Goal: Communication & Community: Connect with others

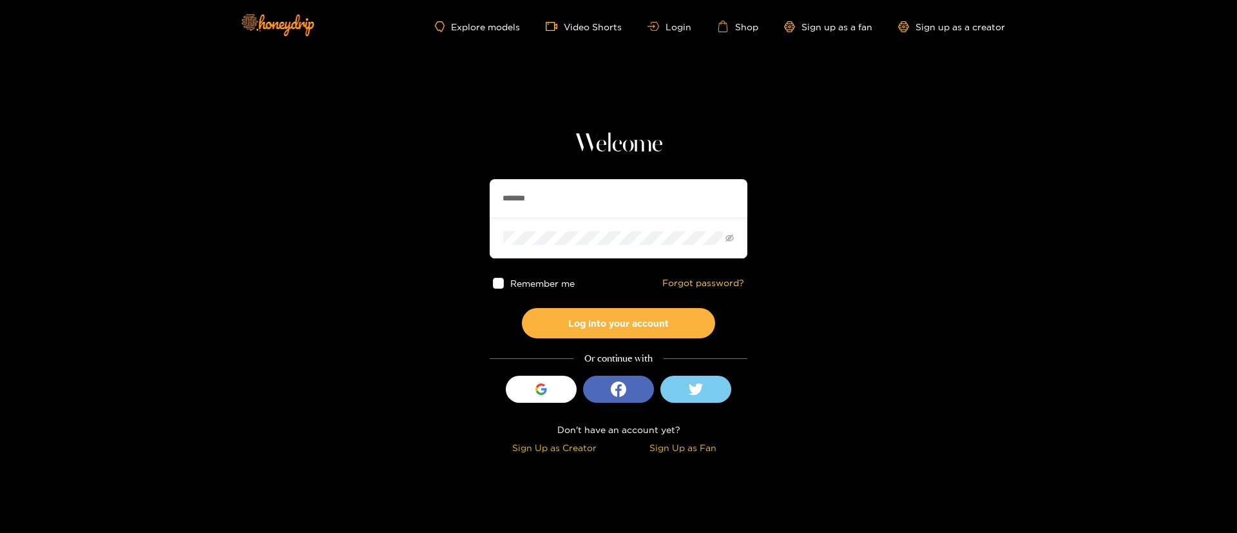
click at [554, 185] on input "*******" at bounding box center [619, 198] width 258 height 39
type input "*"
type input "**********"
click at [619, 325] on button "Log into your account" at bounding box center [618, 323] width 193 height 30
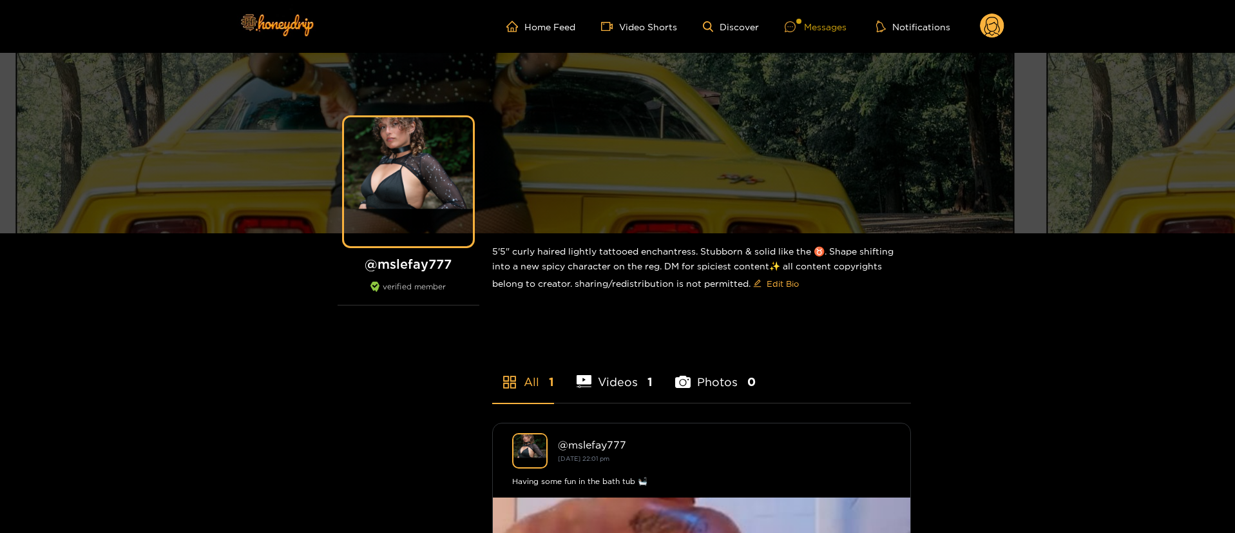
click at [835, 25] on div "Messages" at bounding box center [816, 26] width 62 height 15
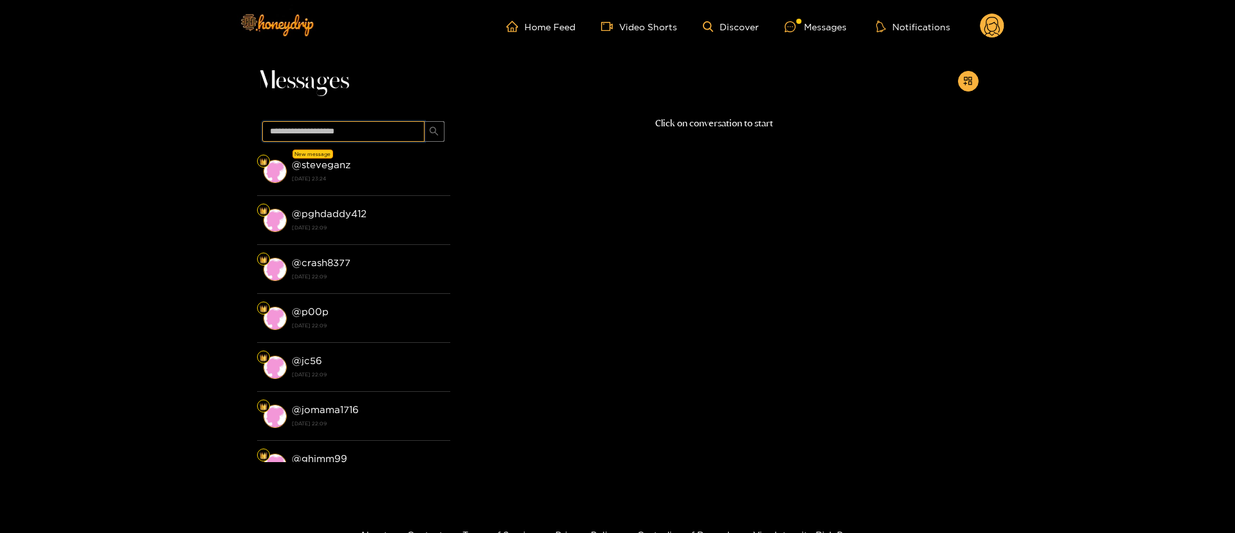
click at [385, 126] on input "text" at bounding box center [343, 131] width 162 height 21
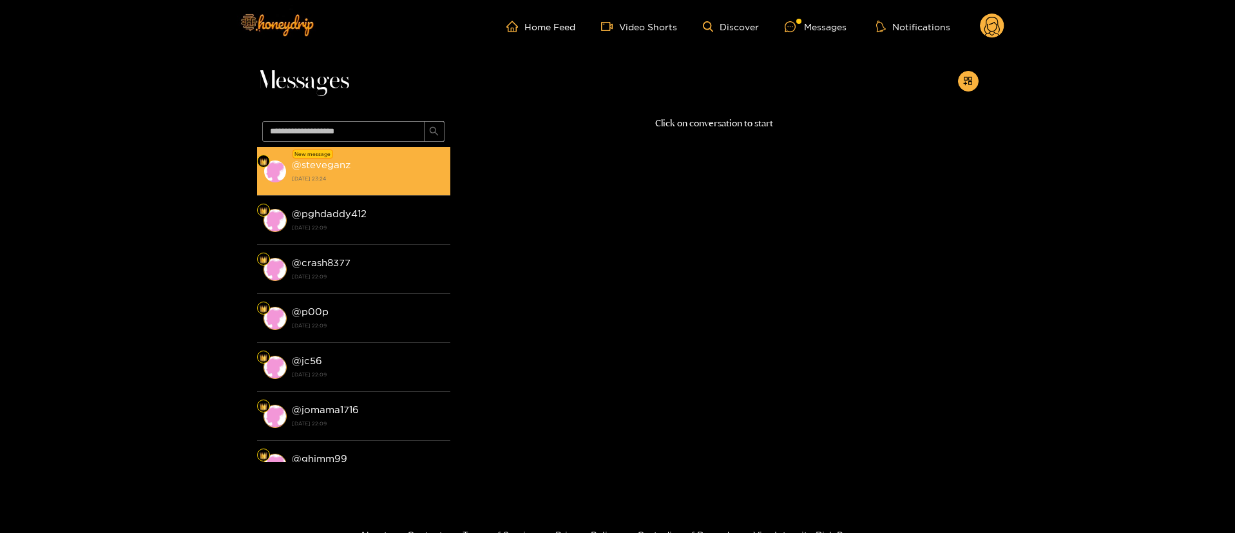
click at [408, 168] on div "@ steveganz 17 September 2025 23:24" at bounding box center [368, 171] width 152 height 29
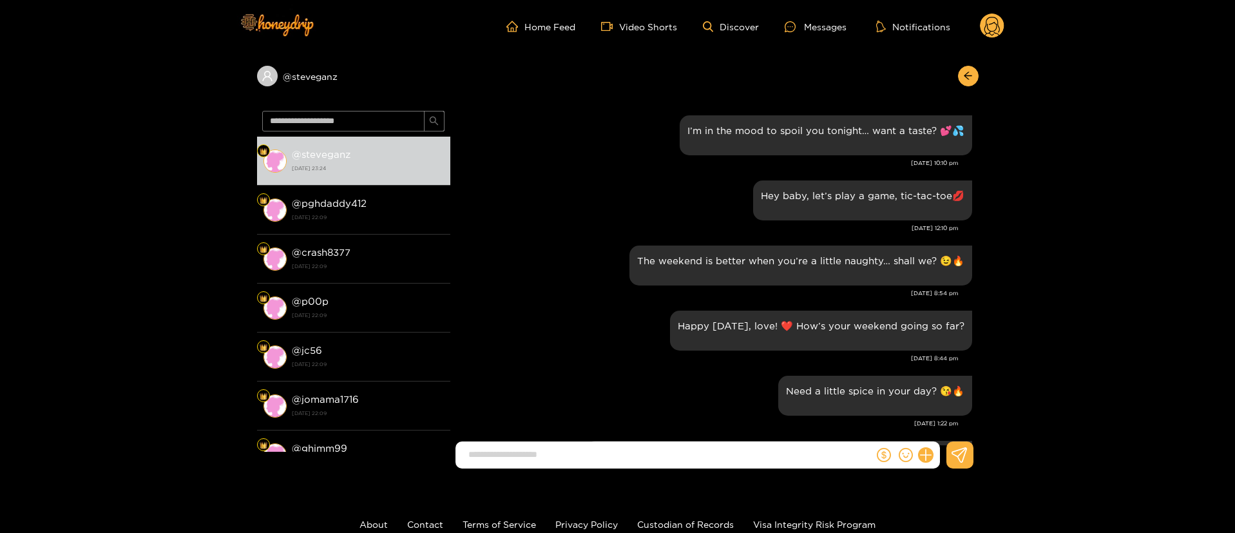
scroll to position [1354, 0]
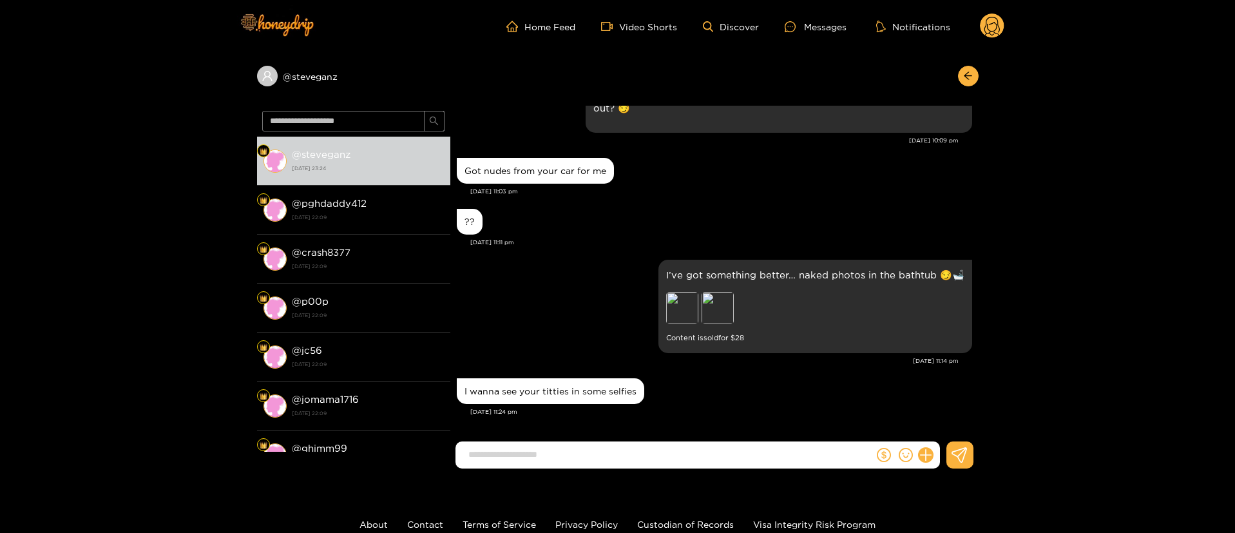
click at [588, 308] on div "I’ve got something better… naked photos in the bathtub 😏🛁 Preview Preview Conte…" at bounding box center [715, 306] width 516 height 100
click at [532, 258] on div "I’ve got something better… naked photos in the bathtub 😏🛁 Preview Preview Conte…" at bounding box center [715, 306] width 516 height 100
click at [561, 280] on div "I’ve got something better… naked photos in the bathtub 😏🛁 Preview Preview Conte…" at bounding box center [715, 306] width 516 height 100
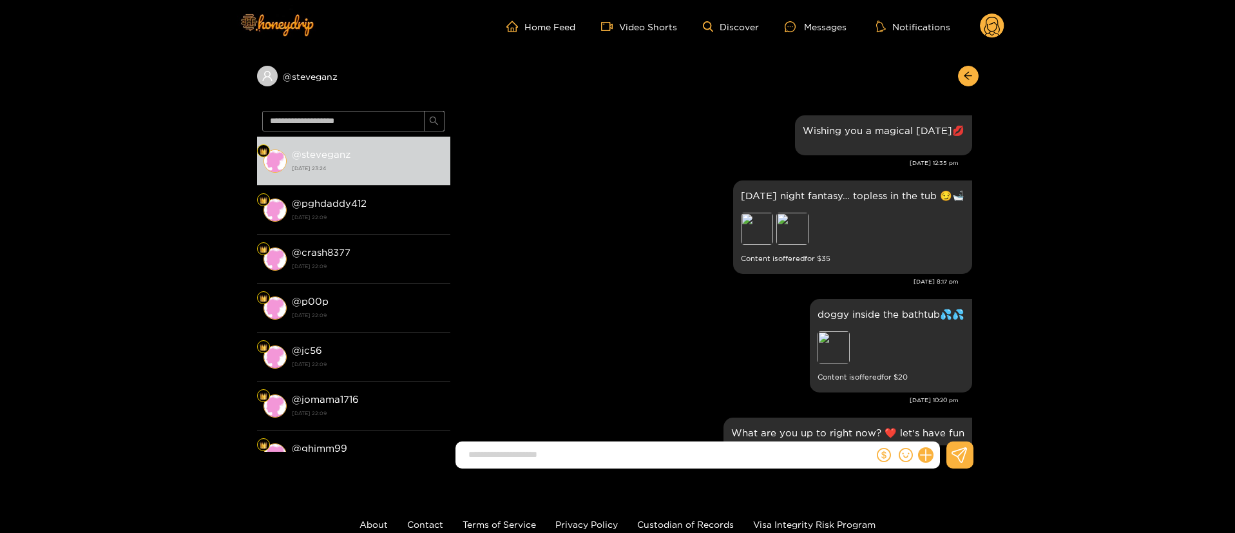
scroll to position [39, 0]
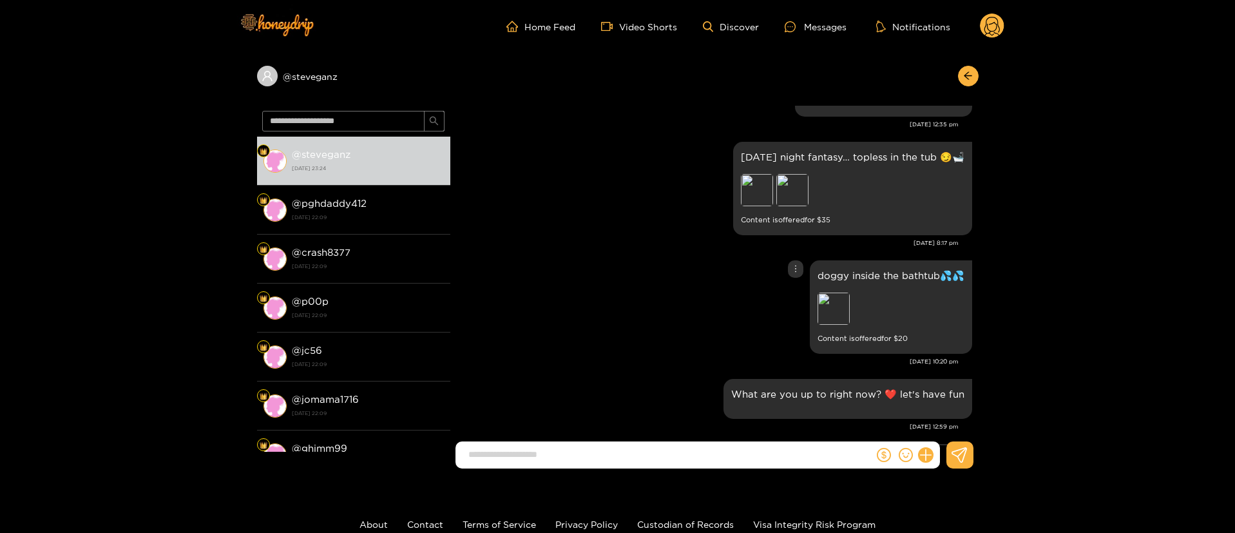
click at [626, 300] on div "doggy inside the bathtub💦💦 Preview Content is offered for $ 20" at bounding box center [715, 307] width 516 height 100
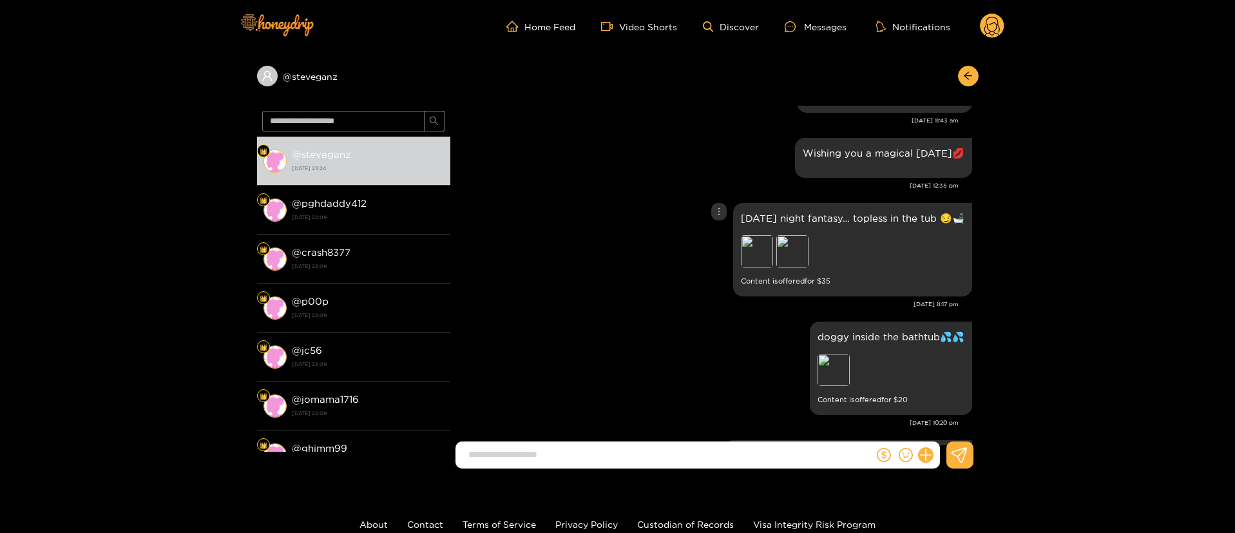
scroll to position [2011, 0]
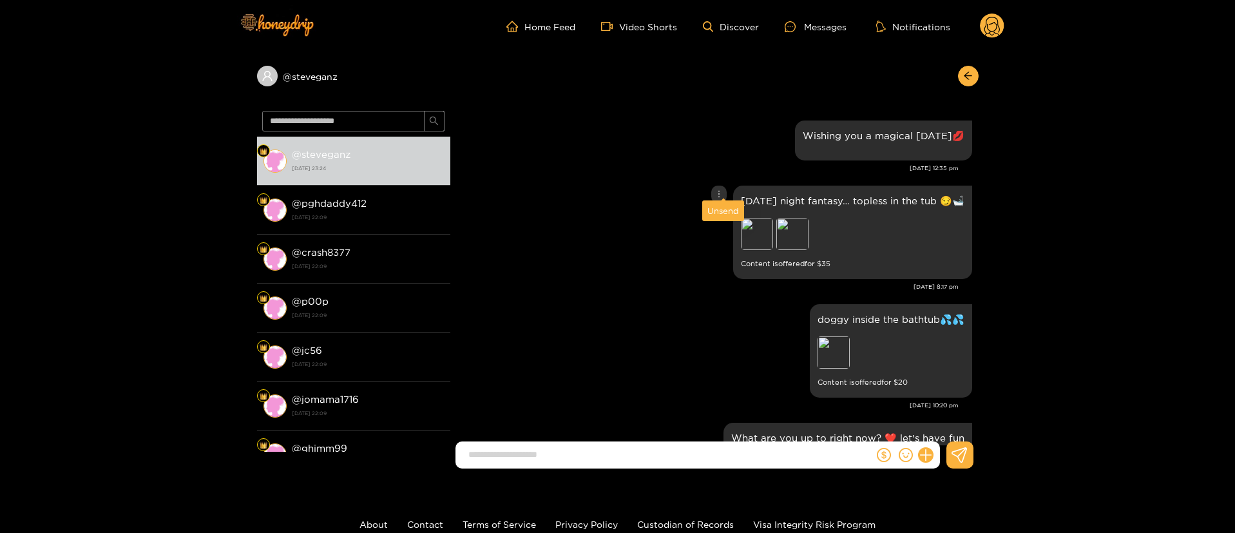
click at [718, 189] on icon "more" at bounding box center [719, 193] width 9 height 9
click at [717, 210] on div "Unsend" at bounding box center [724, 210] width 32 height 13
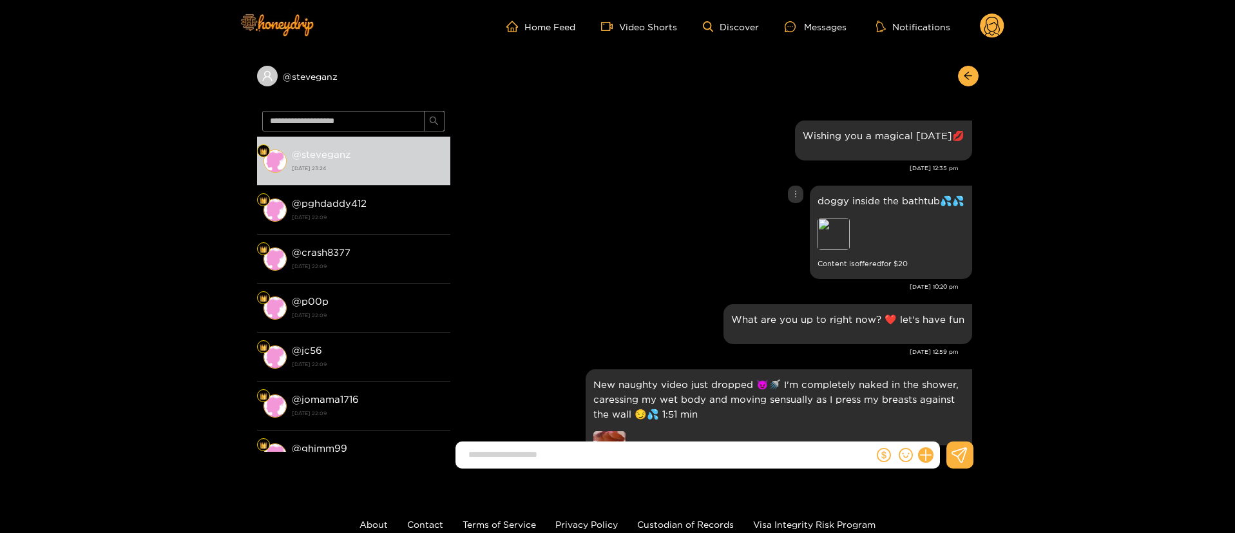
click at [622, 244] on div "doggy inside the bathtub💦💦 Preview Content is offered for $ 20" at bounding box center [715, 232] width 516 height 100
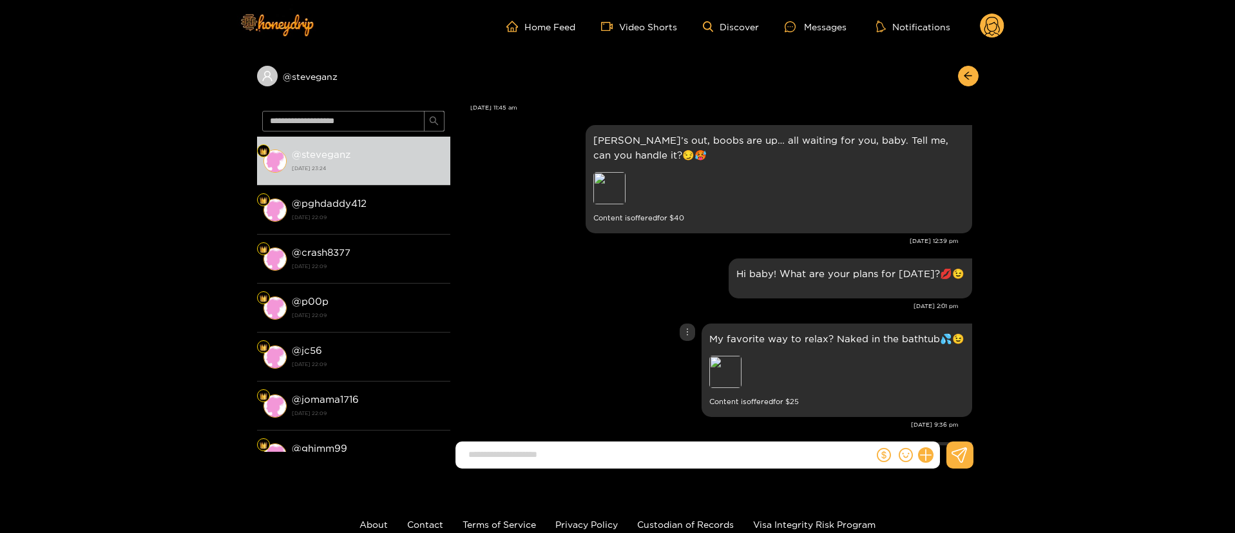
scroll to position [1740, 0]
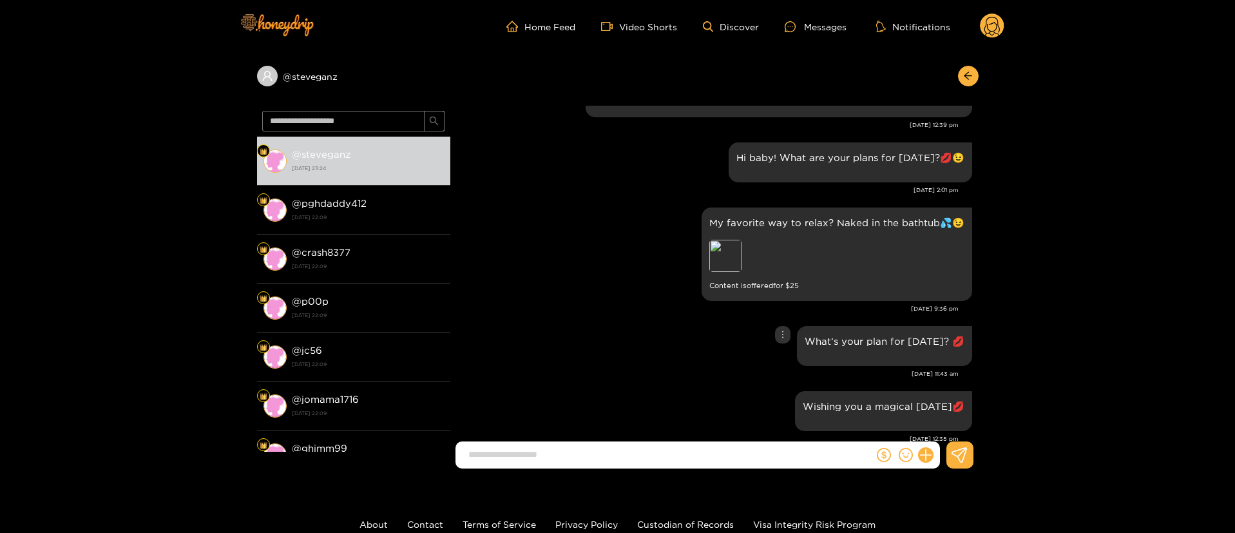
click at [595, 334] on div "What’s your plan for today? 💋" at bounding box center [715, 346] width 516 height 46
click at [626, 369] on div "Jul. 24, 11:43 am" at bounding box center [708, 373] width 502 height 9
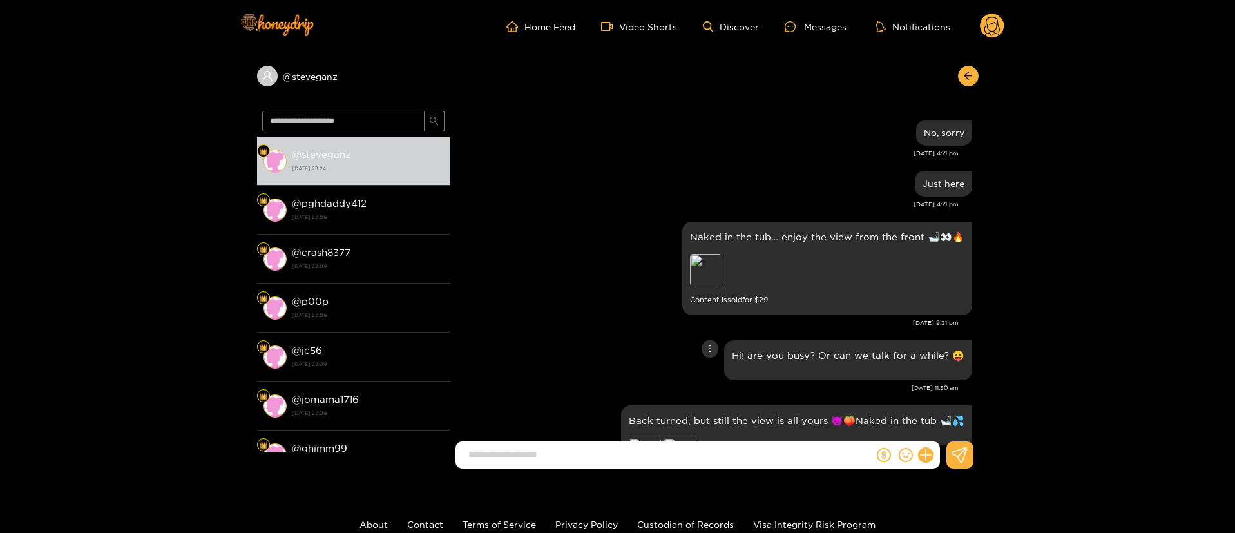
scroll to position [2552, 0]
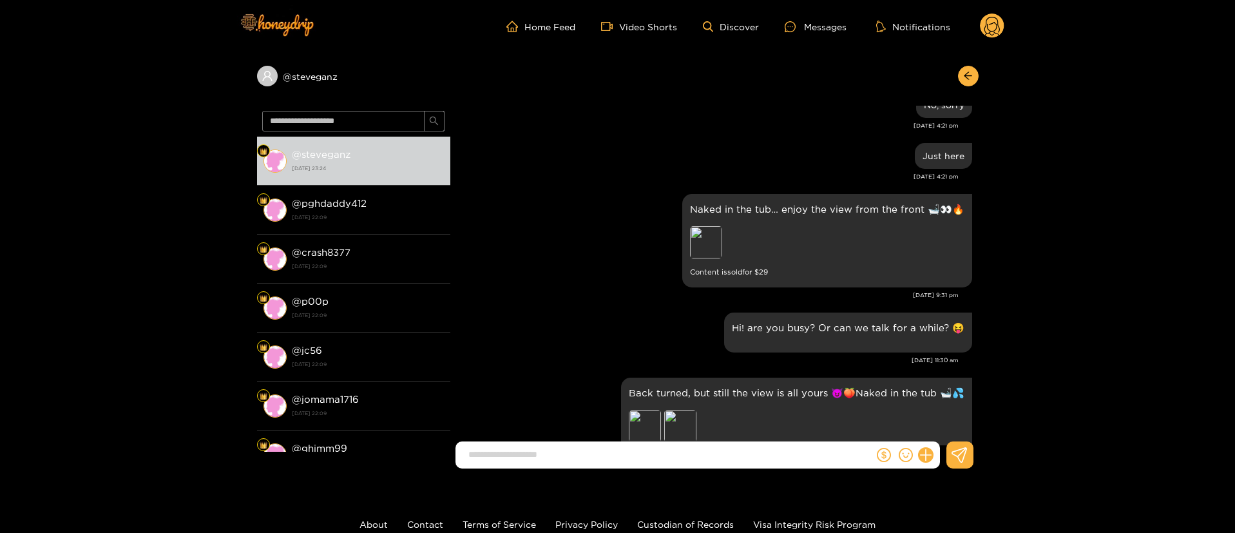
click at [665, 199] on div "Naked in the tub… enjoy the view from the front 🛁👀🔥 Preview Content is sold for…" at bounding box center [715, 241] width 516 height 100
click at [622, 309] on div "Hi! are you busy? Or can we talk for a while? 😝" at bounding box center [715, 332] width 516 height 46
click at [600, 321] on div "Hi! are you busy? Or can we talk for a while? 😝" at bounding box center [715, 332] width 516 height 46
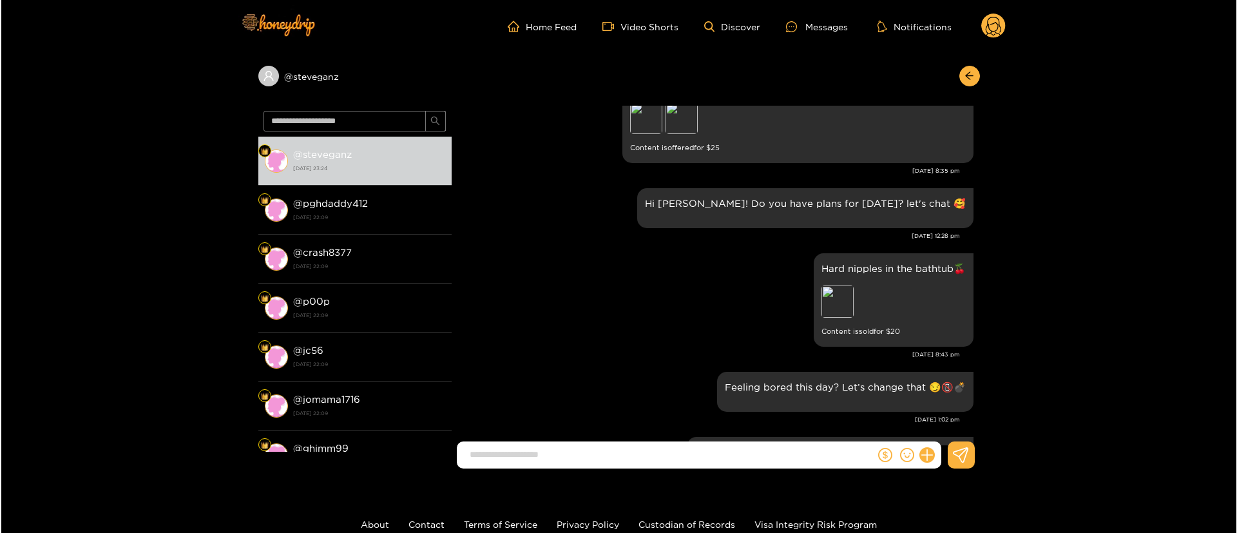
scroll to position [2861, 0]
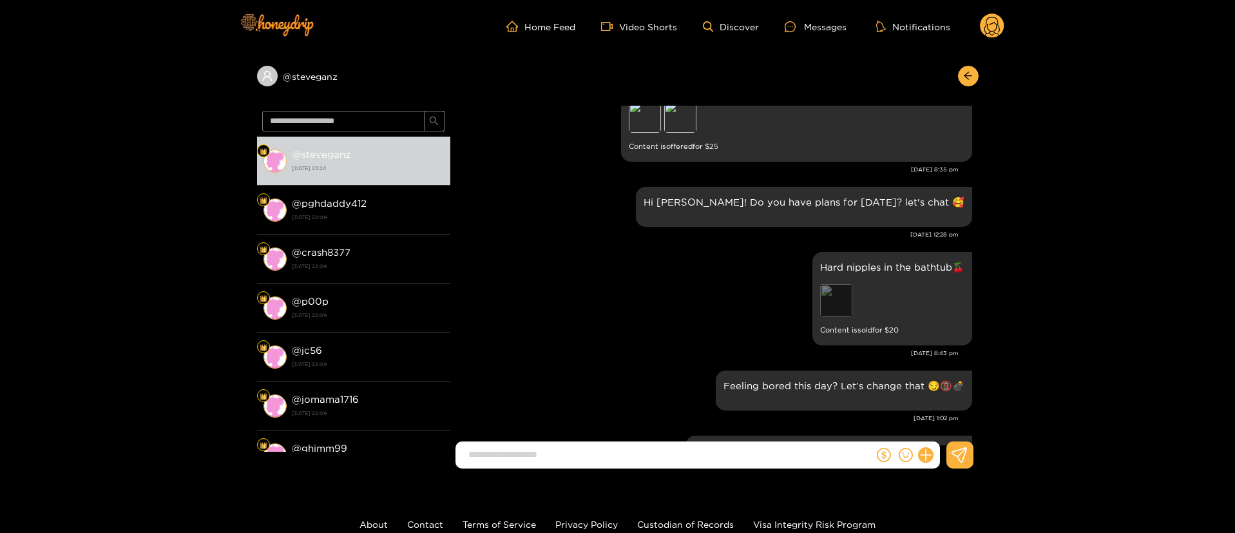
click at [824, 285] on div "Preview" at bounding box center [836, 300] width 32 height 32
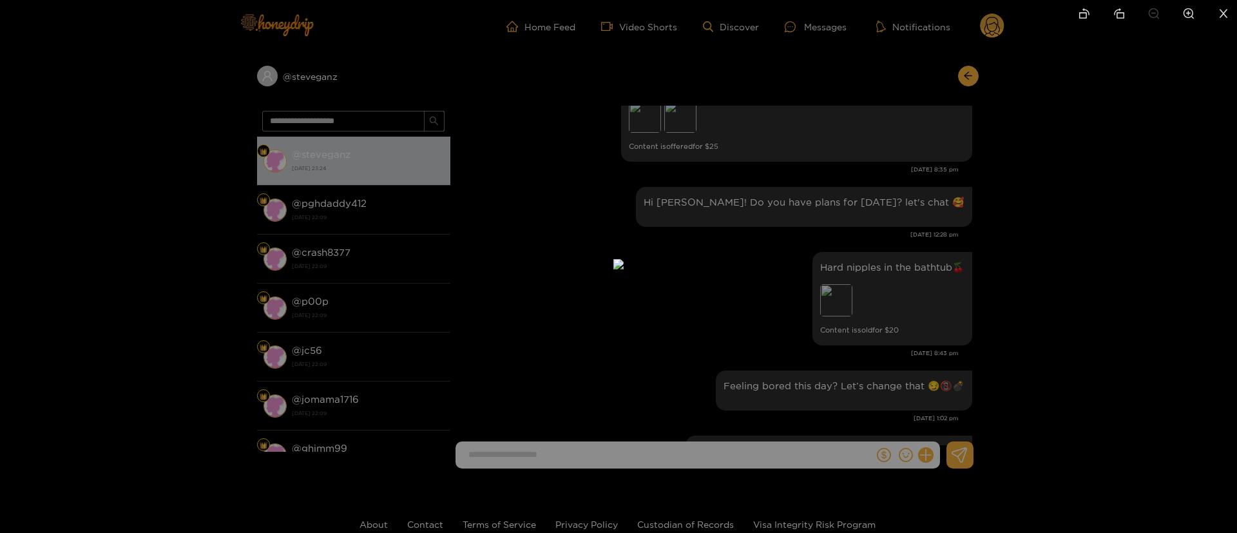
click at [934, 238] on div at bounding box center [618, 266] width 1237 height 533
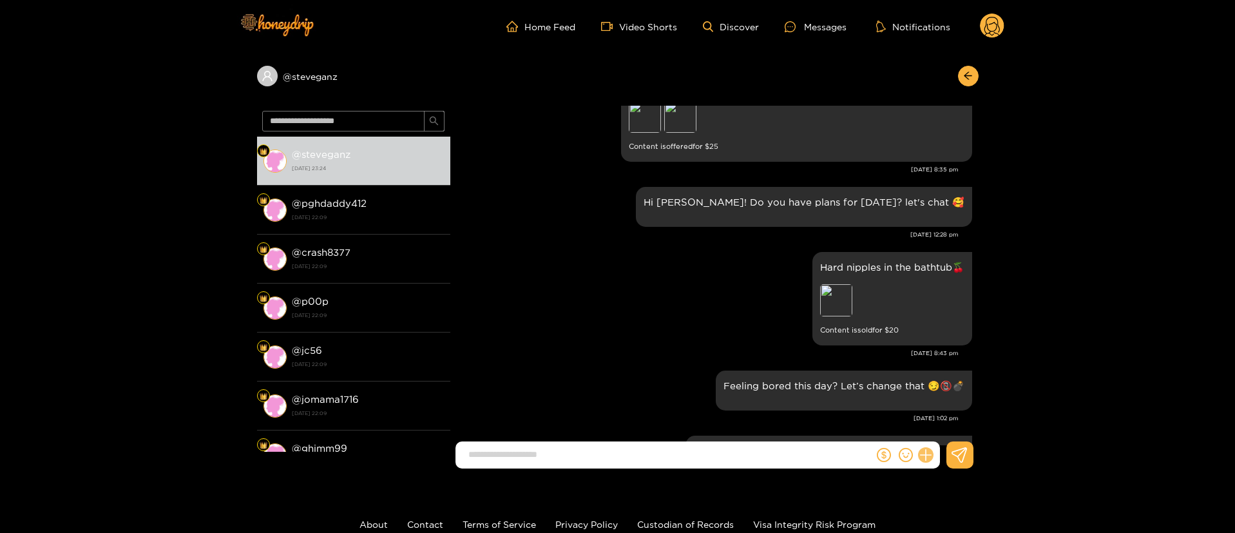
click at [923, 459] on button at bounding box center [926, 455] width 22 height 22
click at [960, 412] on button at bounding box center [949, 423] width 45 height 29
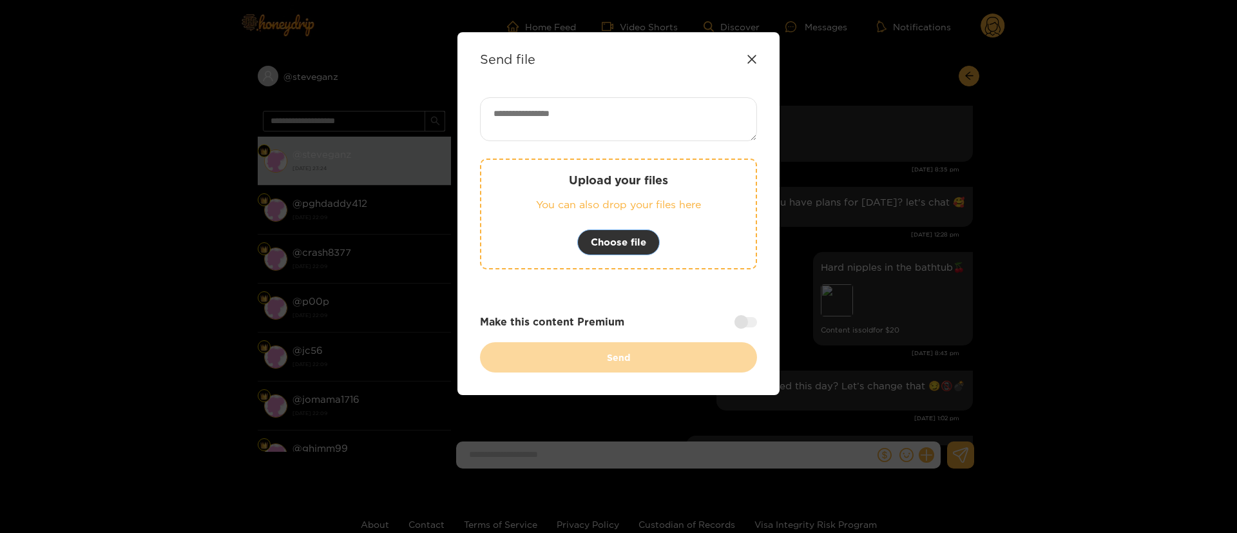
click at [623, 235] on span "Choose file" at bounding box center [618, 242] width 55 height 15
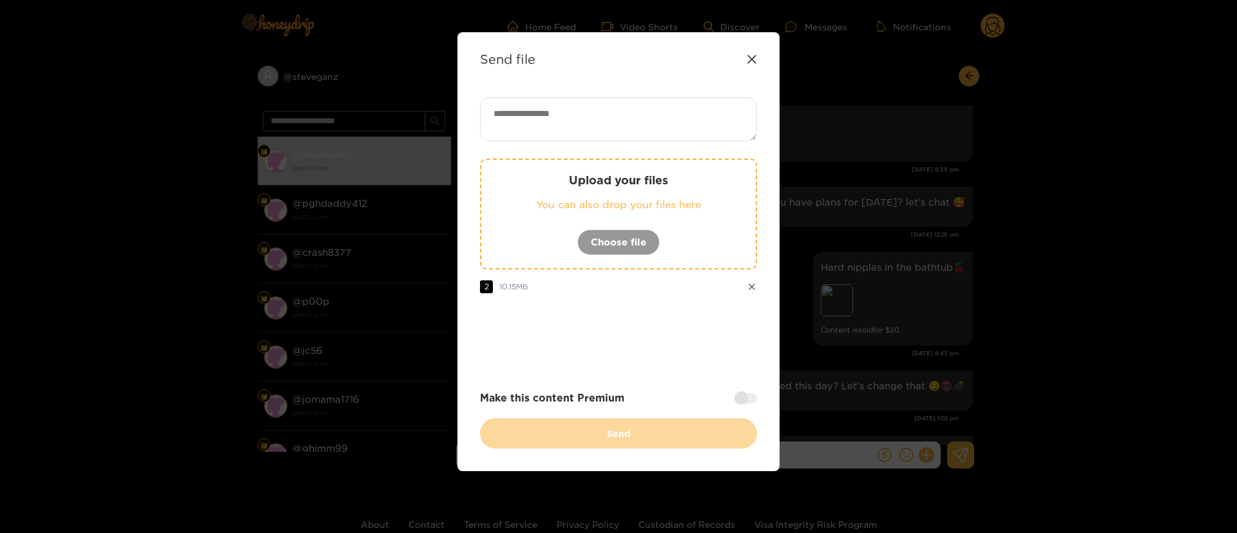
click at [746, 400] on div at bounding box center [746, 398] width 23 height 10
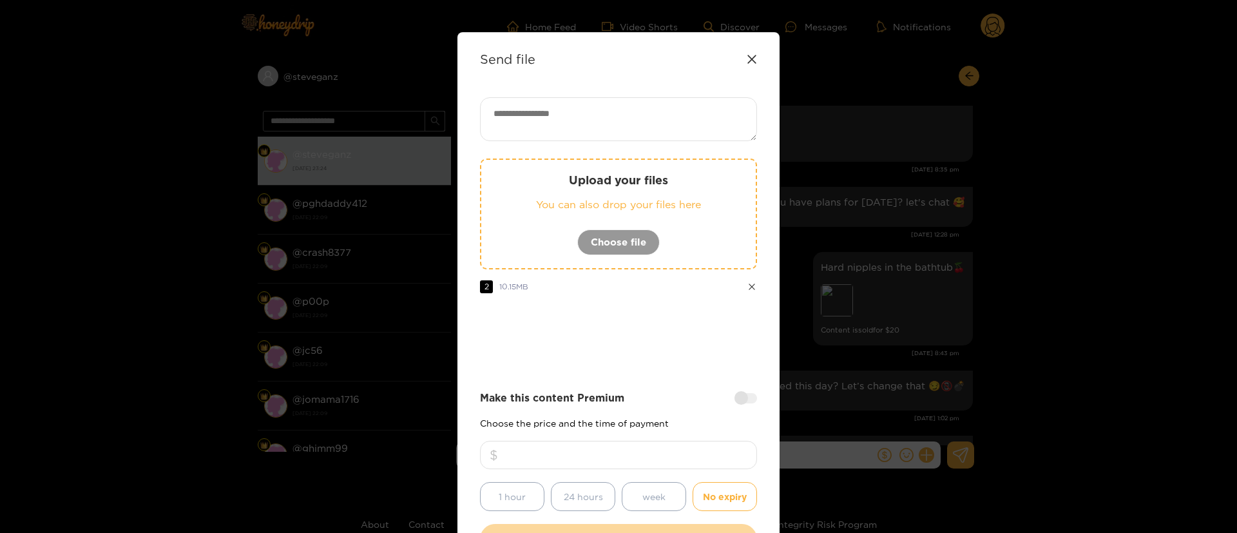
click at [694, 455] on input "number" at bounding box center [618, 455] width 277 height 28
type input "*"
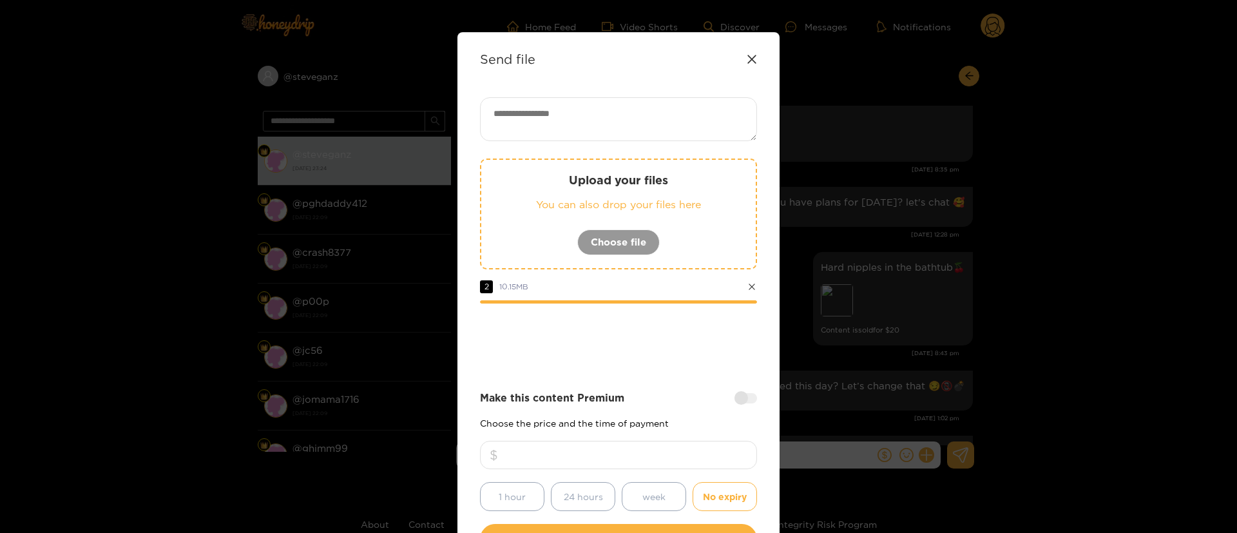
type input "**"
drag, startPoint x: 551, startPoint y: 106, endPoint x: 554, endPoint y: 32, distance: 74.2
click at [554, 32] on div "Send file Upload your files You can also drop your files here Choose file 2 10.…" at bounding box center [619, 304] width 322 height 545
paste textarea "**********"
paste textarea "*****"
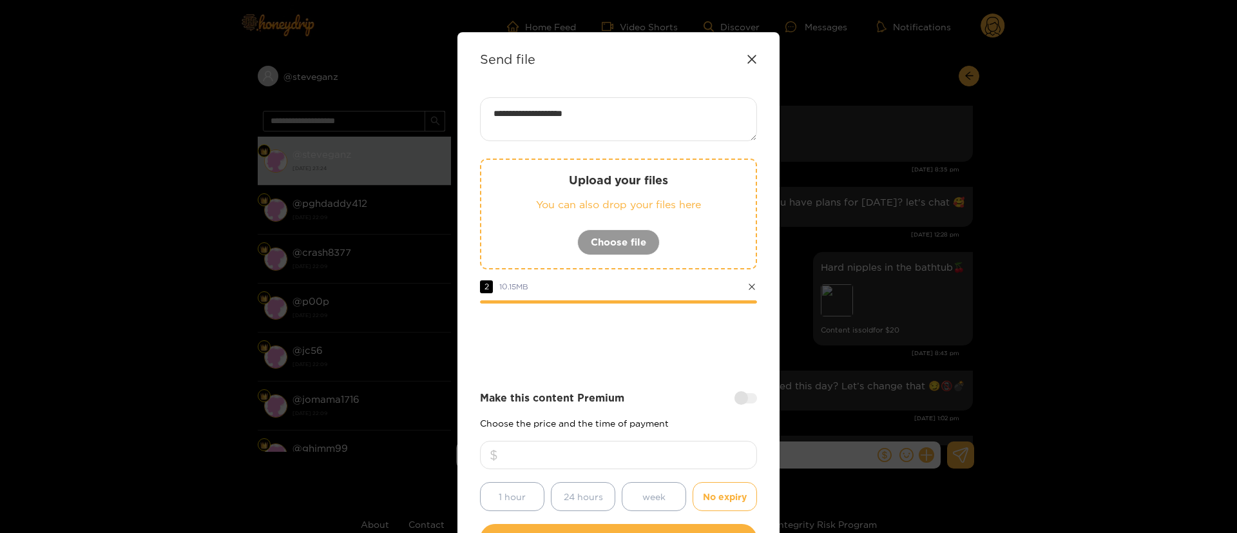
type textarea "**********"
click at [621, 381] on div "**********" at bounding box center [618, 325] width 277 height 457
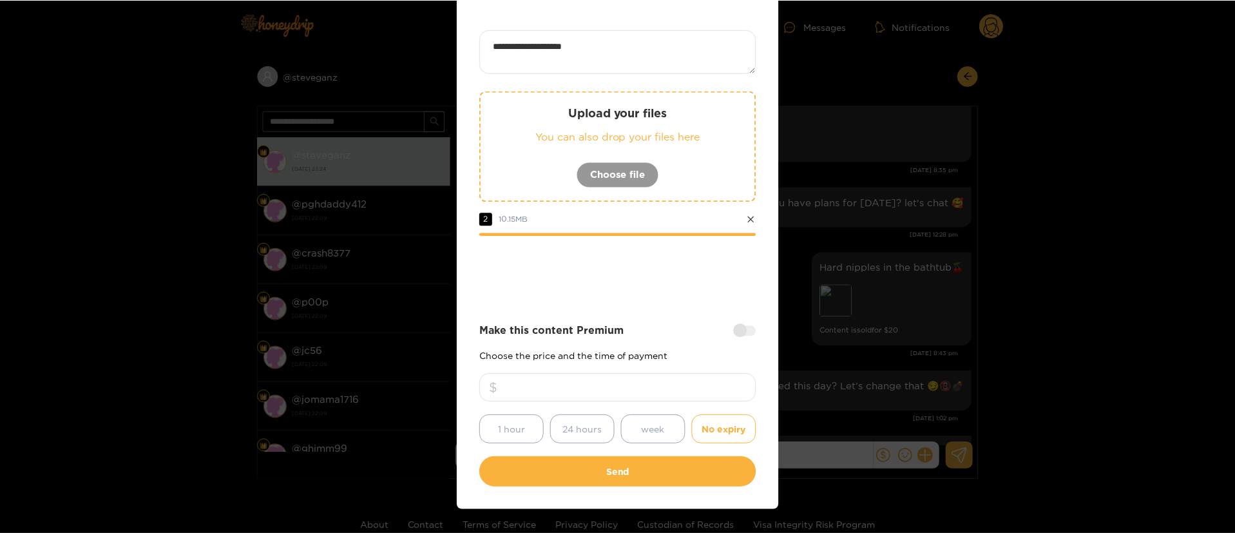
scroll to position [77, 0]
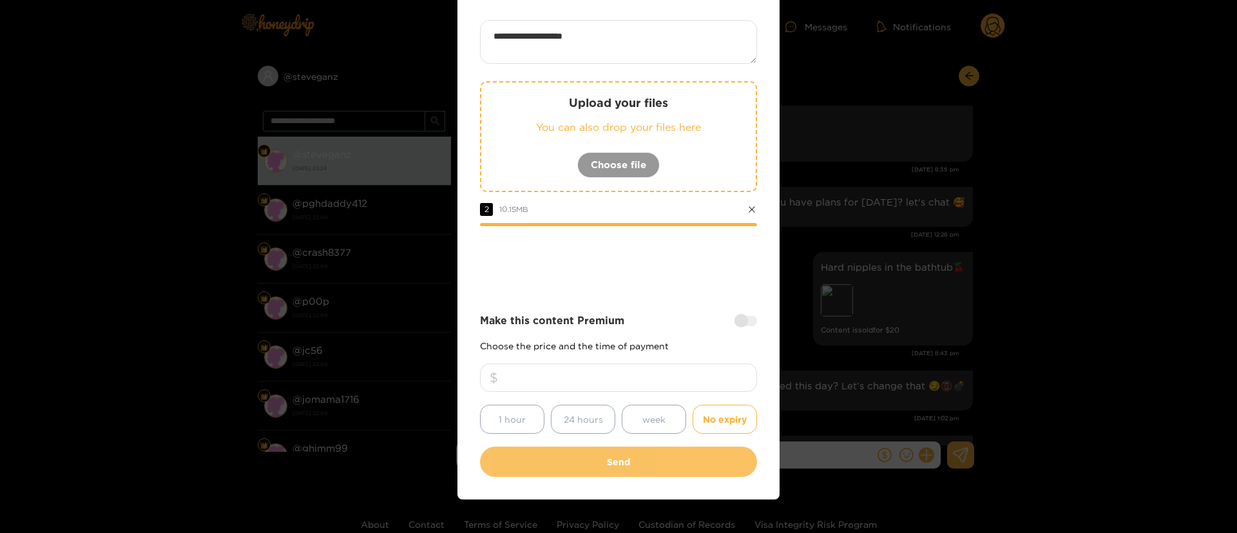
click at [645, 455] on button "Send" at bounding box center [618, 462] width 277 height 30
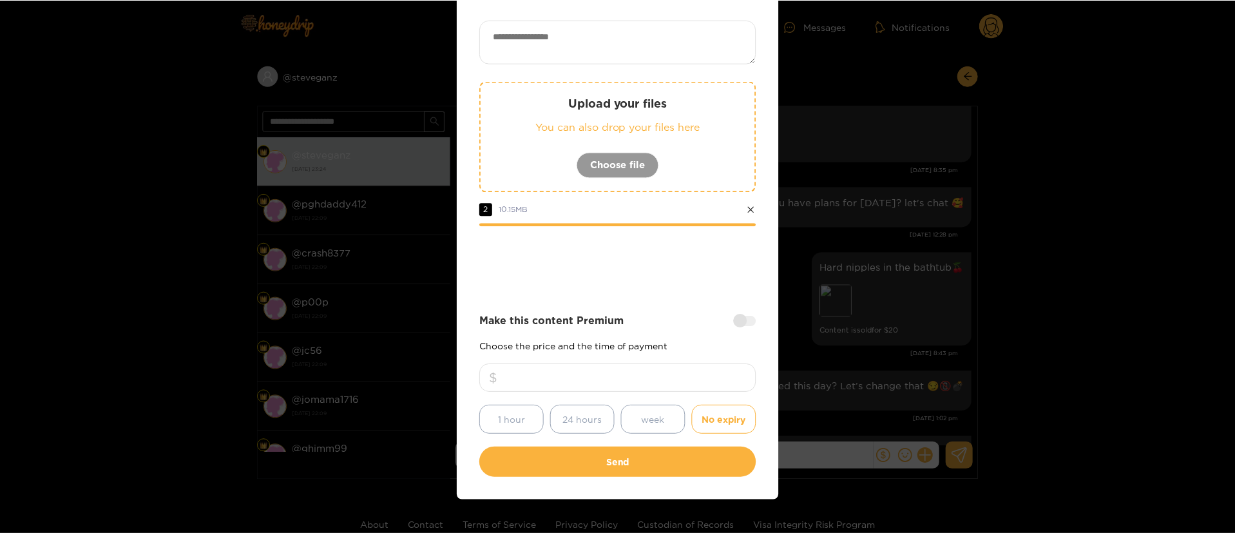
scroll to position [19, 0]
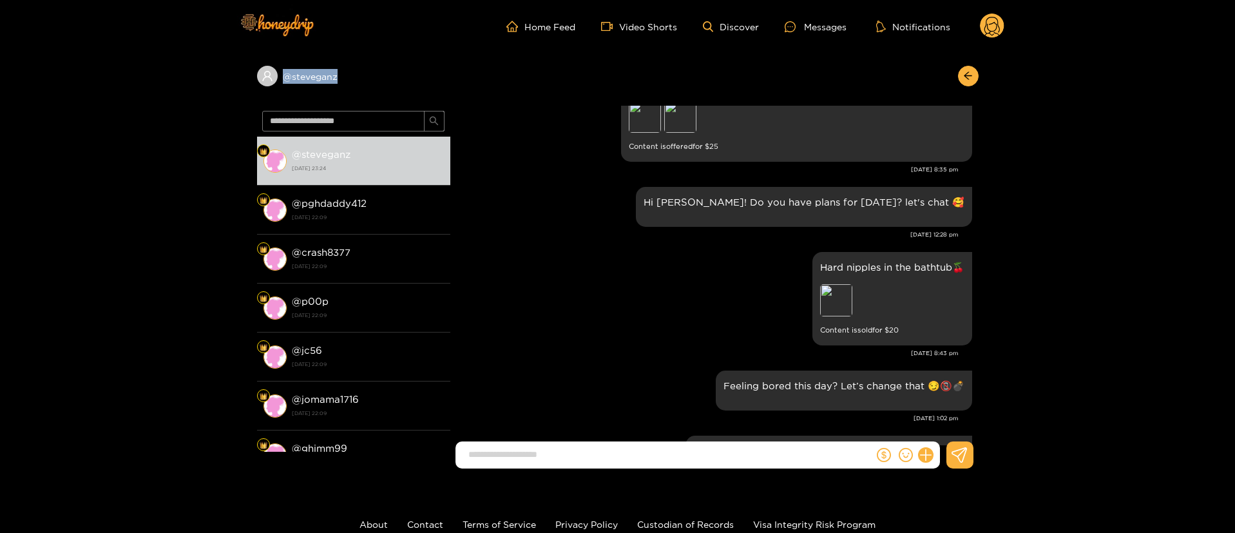
drag, startPoint x: 396, startPoint y: 81, endPoint x: 209, endPoint y: 105, distance: 189.0
click at [209, 105] on div "@ steveganz @ steveganz 17 September 2025 23:24 @ pghdaddy412 17 September 2025…" at bounding box center [617, 266] width 1235 height 426
copy div "@ steveganz"
click at [994, 32] on circle at bounding box center [992, 26] width 24 height 24
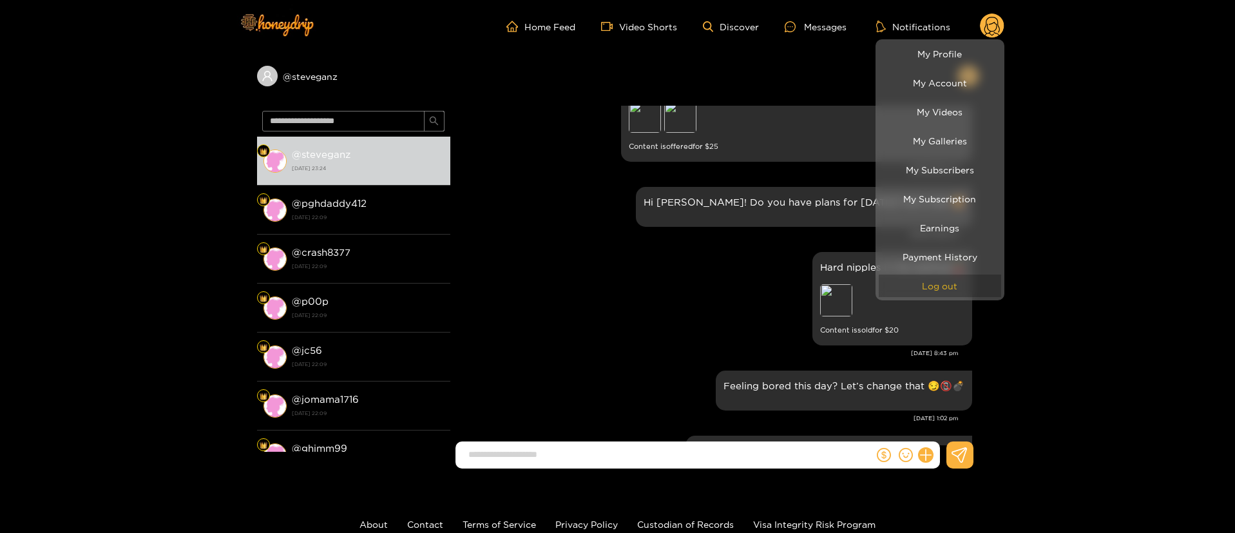
click at [939, 291] on button "Log out" at bounding box center [940, 286] width 122 height 23
